Goal: Communication & Community: Answer question/provide support

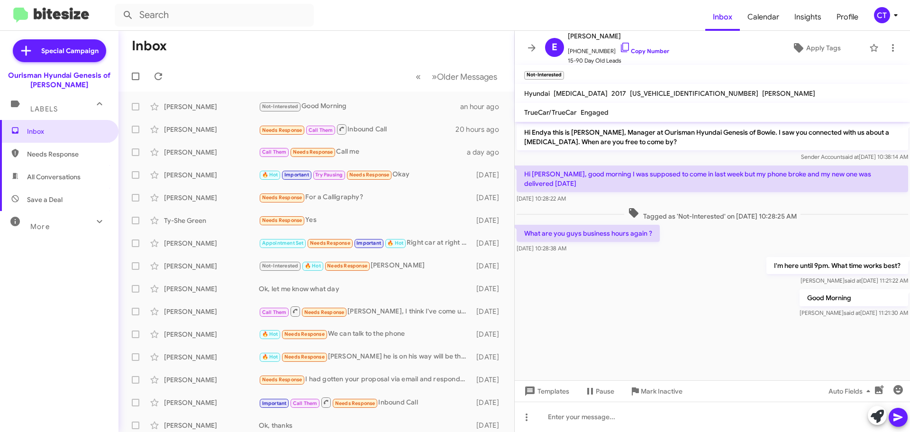
click at [895, 18] on icon at bounding box center [895, 14] width 11 height 11
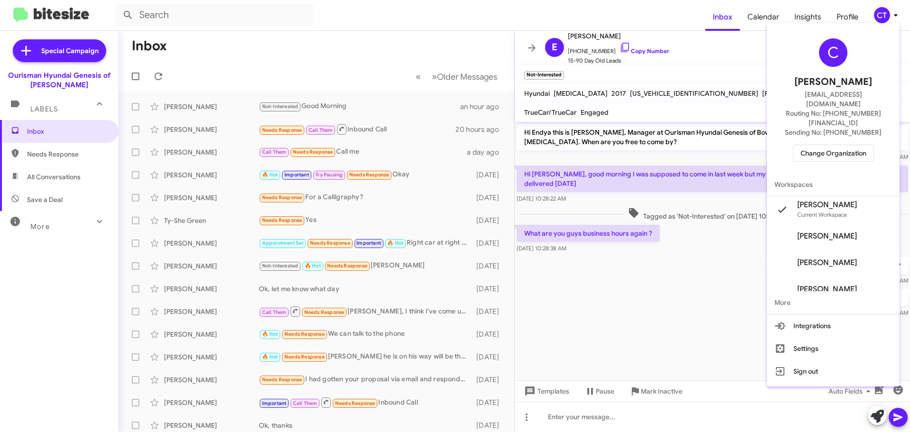
click at [842, 125] on div "C Ciara Taylor ctaylor@ourismancars.com Routing No: +1 (301) 390-0880 Sending N…" at bounding box center [833, 100] width 133 height 146
click at [837, 145] on span "Change Organization" at bounding box center [834, 153] width 66 height 16
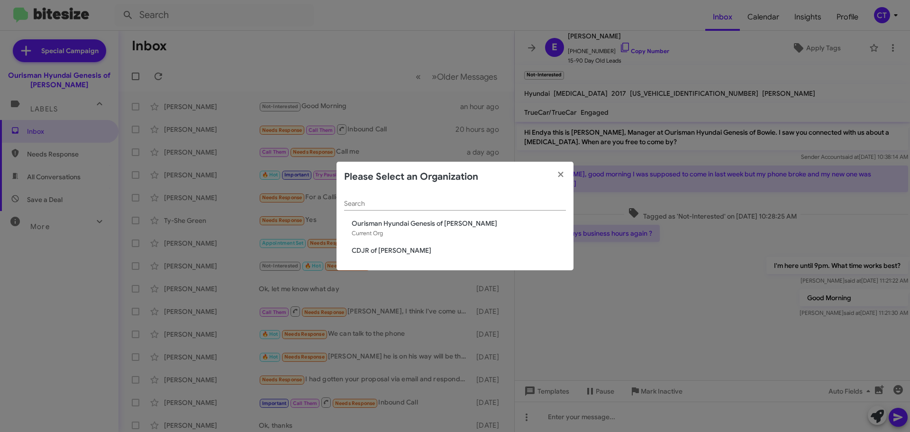
click at [376, 250] on span "CDJR of Bowie" at bounding box center [459, 250] width 214 height 9
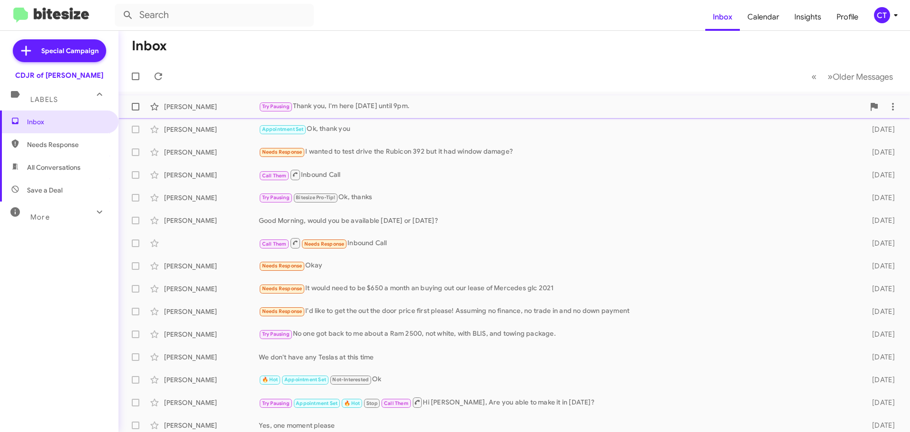
click at [331, 111] on div "Try Pausing Thank you, I'm here today until 9pm." at bounding box center [562, 106] width 606 height 11
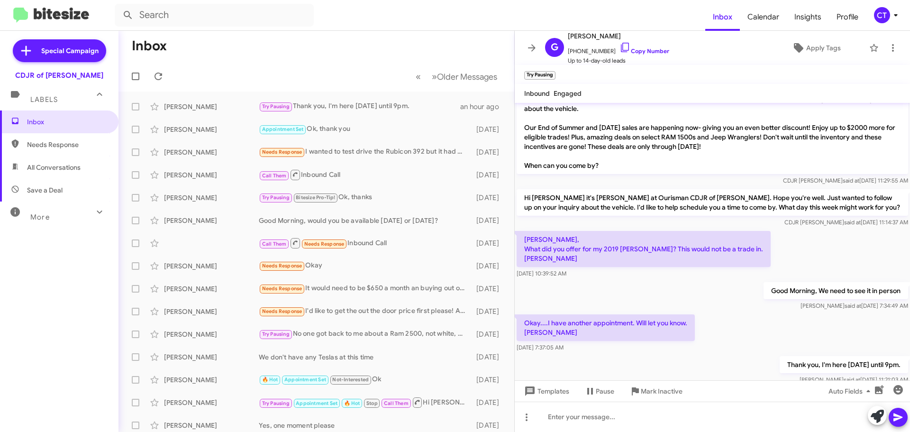
scroll to position [69, 0]
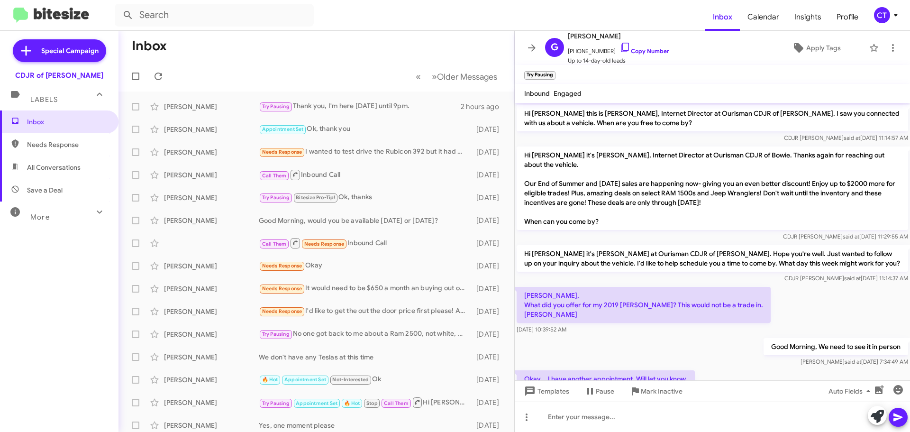
scroll to position [69, 0]
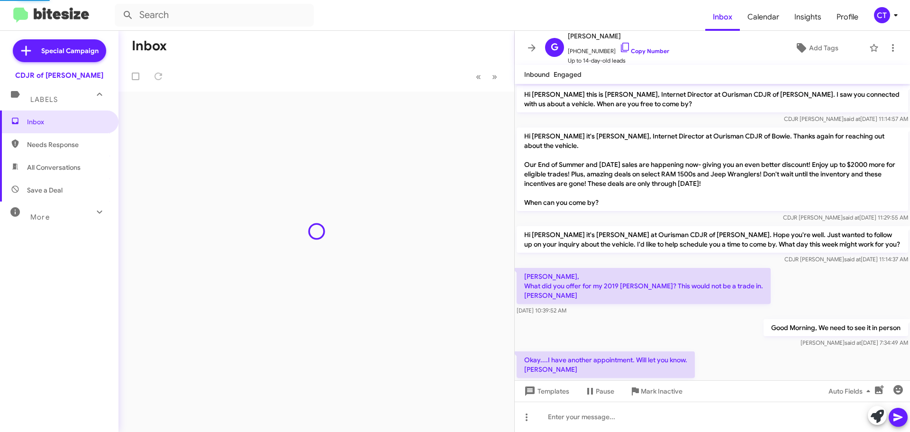
scroll to position [50, 0]
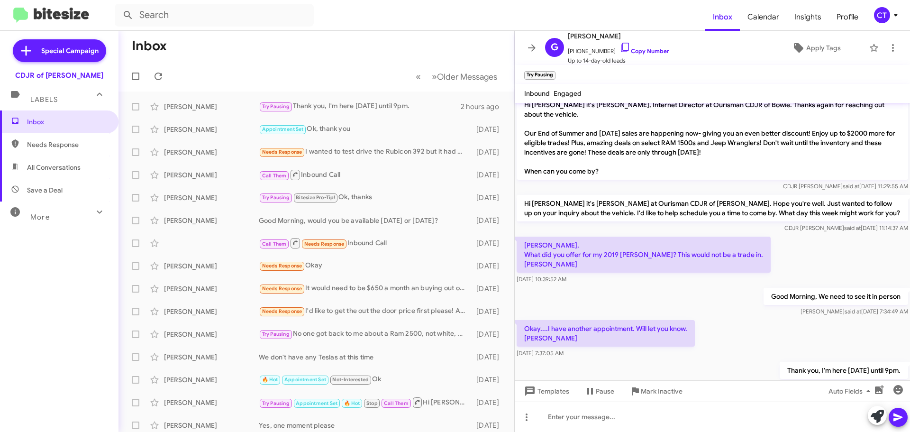
click at [892, 20] on icon at bounding box center [895, 14] width 11 height 11
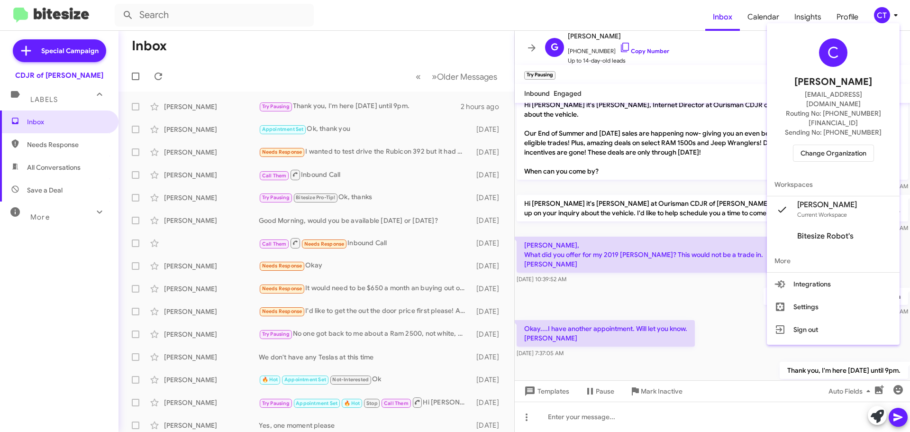
click at [822, 145] on span "Change Organization" at bounding box center [834, 153] width 66 height 16
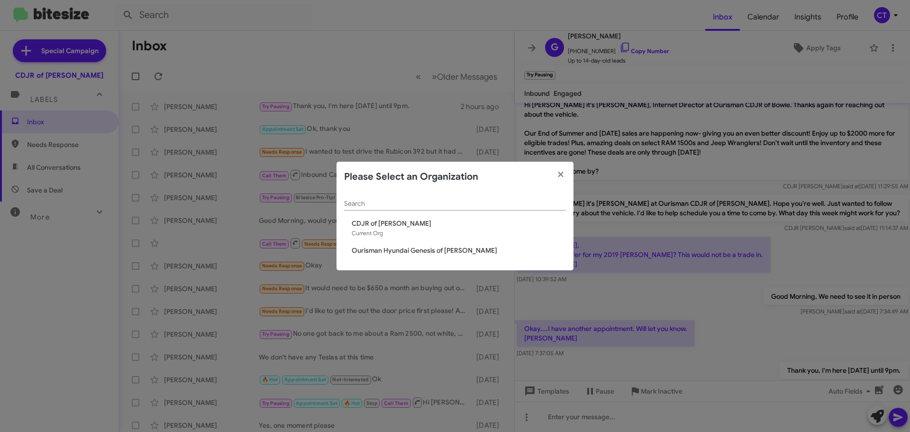
click at [354, 251] on span "Ourisman Hyundai Genesis of [PERSON_NAME]" at bounding box center [459, 250] width 214 height 9
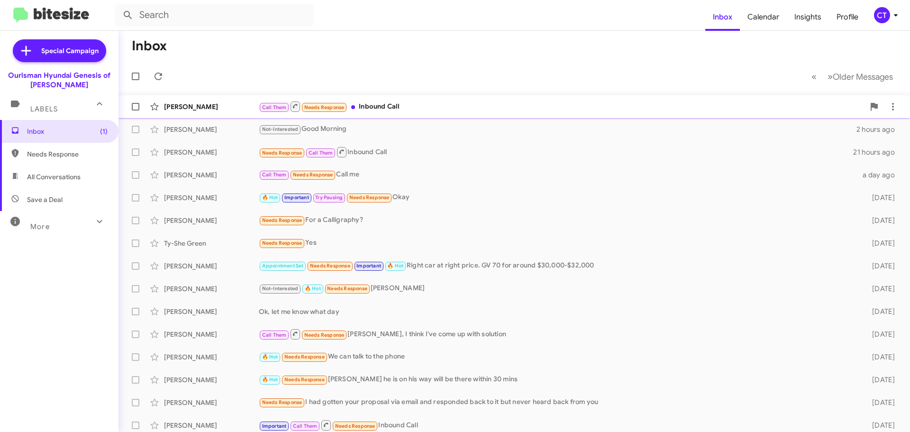
click at [404, 109] on div "Call Them Needs Response Inbound Call" at bounding box center [562, 107] width 606 height 12
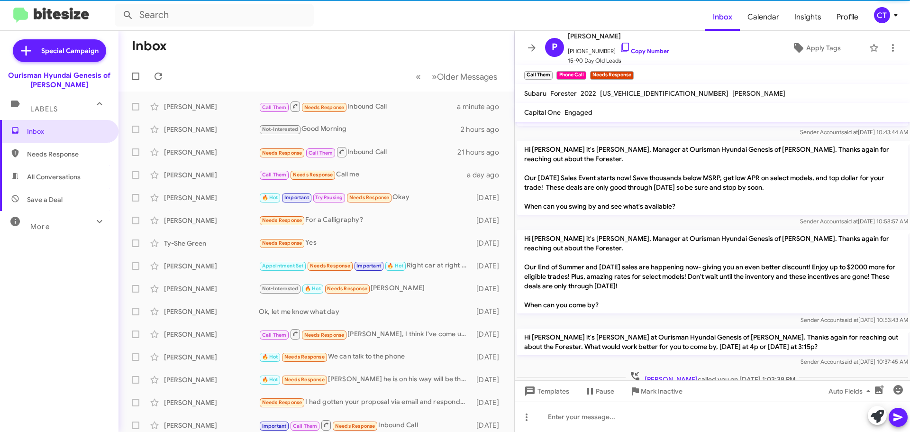
scroll to position [193, 0]
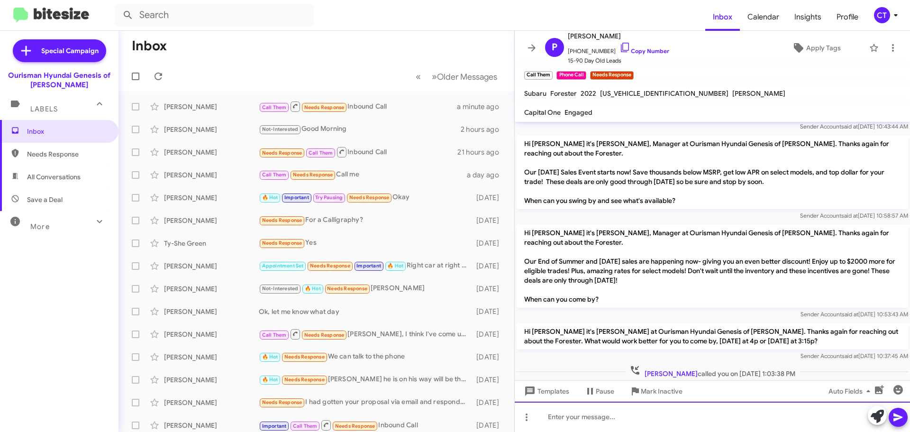
click at [583, 420] on div at bounding box center [712, 417] width 395 height 30
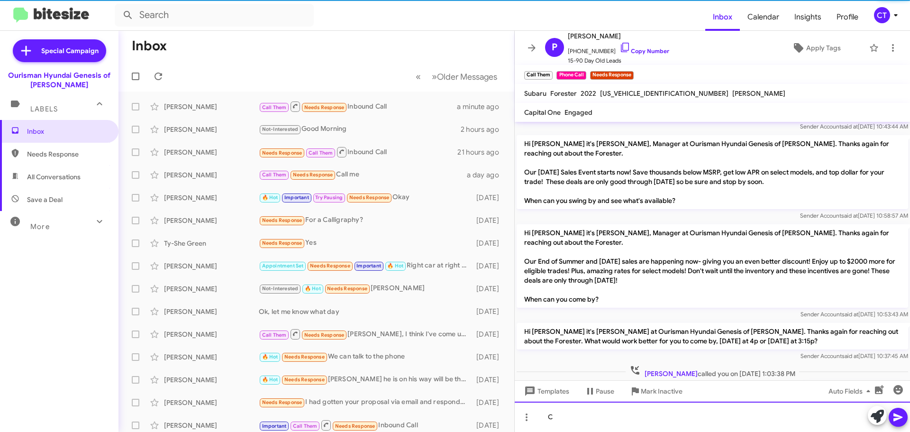
scroll to position [0, 0]
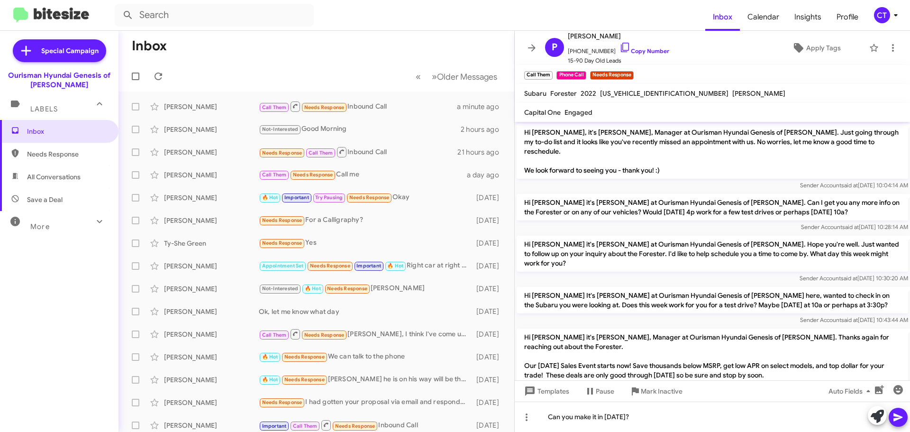
click at [899, 418] on icon at bounding box center [898, 417] width 9 height 8
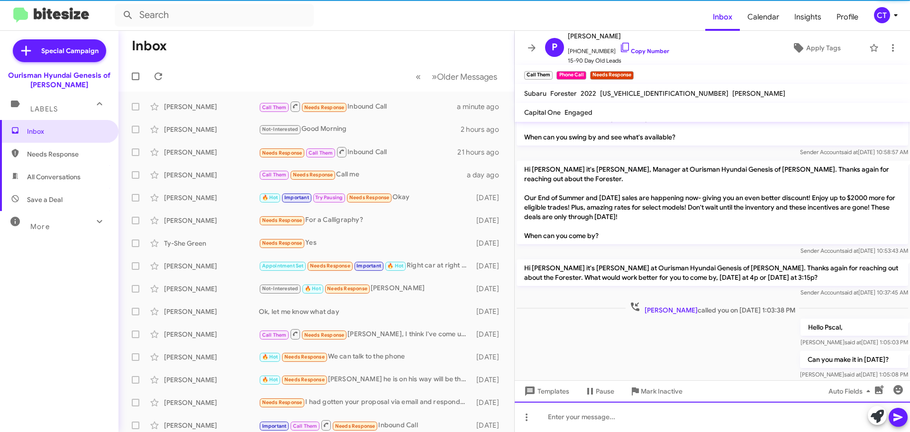
scroll to position [263, 0]
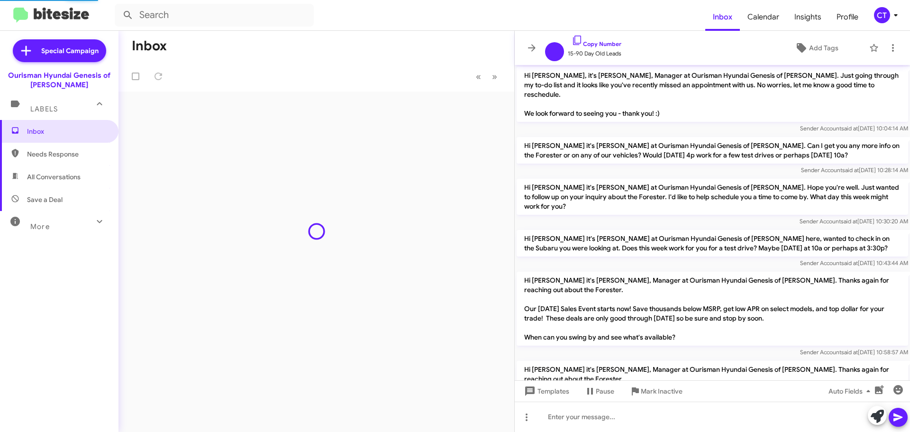
scroll to position [206, 0]
